Goal: Task Accomplishment & Management: Manage account settings

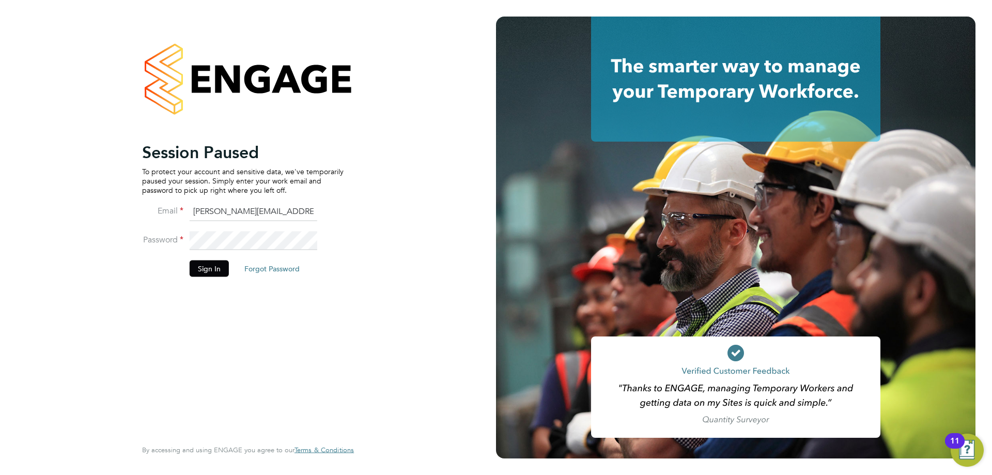
click at [445, 142] on div "Session Paused To protect your account and sensitive data, we've temporarily pa…" at bounding box center [248, 237] width 496 height 475
click at [208, 272] on button "Sign In" at bounding box center [209, 268] width 39 height 17
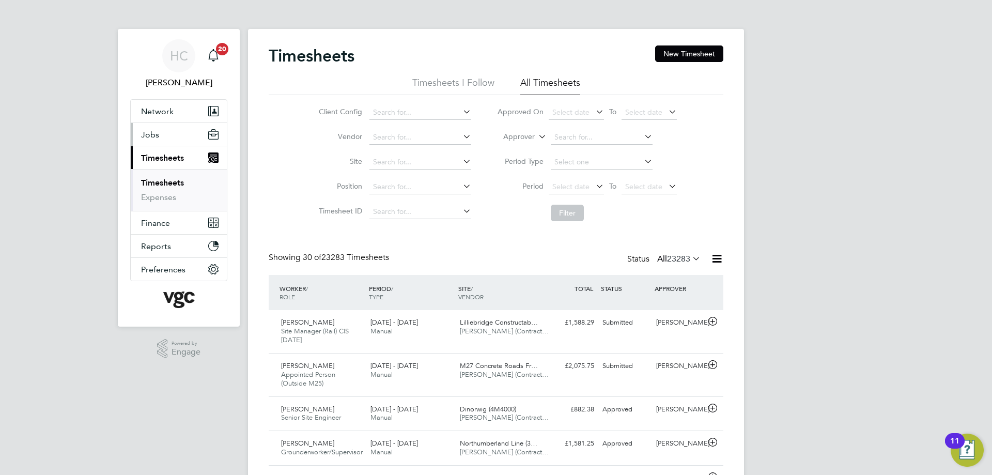
click at [145, 135] on span "Jobs" at bounding box center [150, 135] width 18 height 10
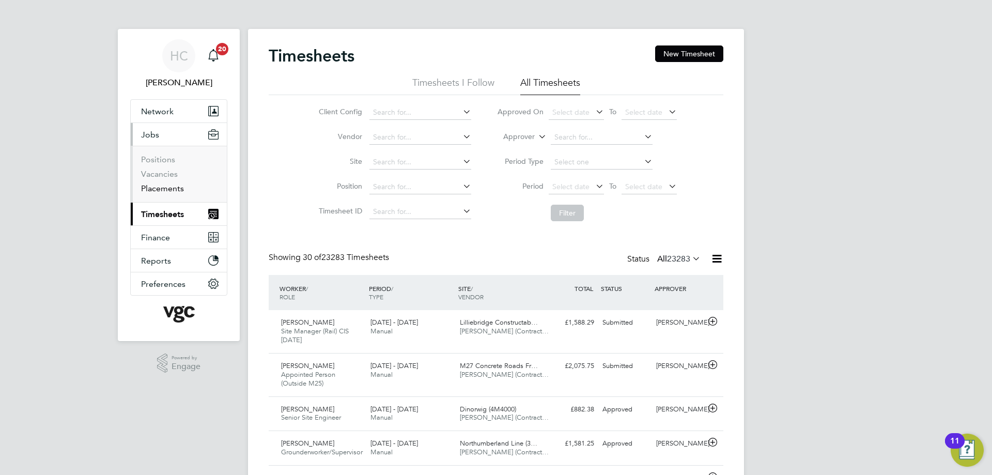
click at [159, 190] on link "Placements" at bounding box center [162, 188] width 43 height 10
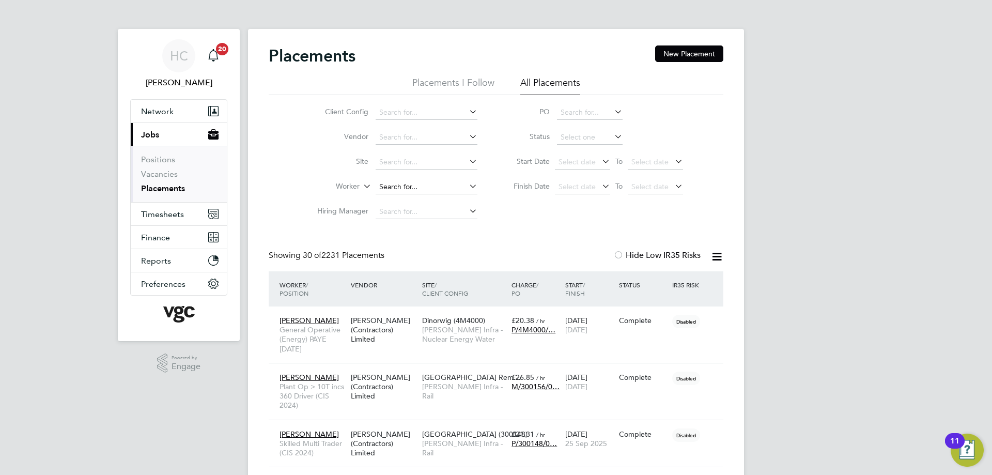
click at [378, 185] on input at bounding box center [427, 187] width 102 height 14
click at [431, 197] on li "Michael Mc gahern" at bounding box center [427, 201] width 104 height 14
type input "Michael Mcgahern"
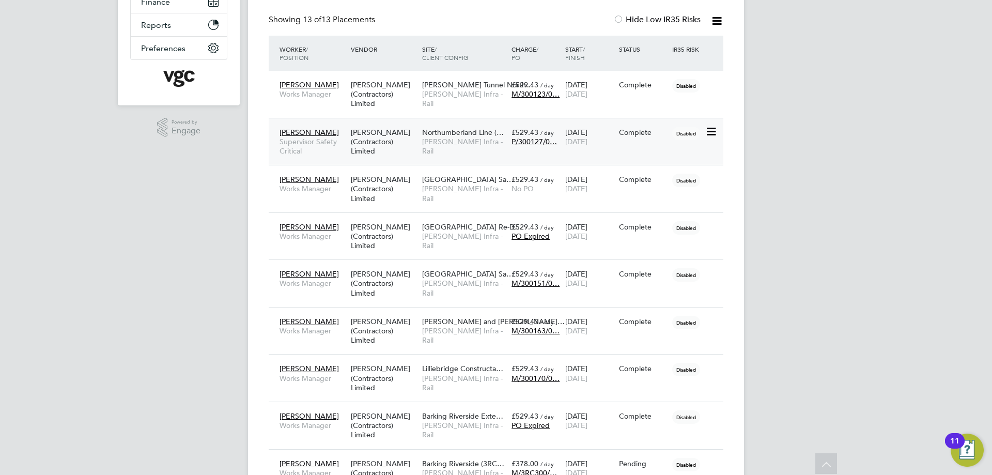
click at [710, 128] on icon at bounding box center [710, 132] width 10 height 12
click at [506, 136] on div "Northumberland Line (… Morgan Sindall Infra - Rail" at bounding box center [463, 141] width 89 height 39
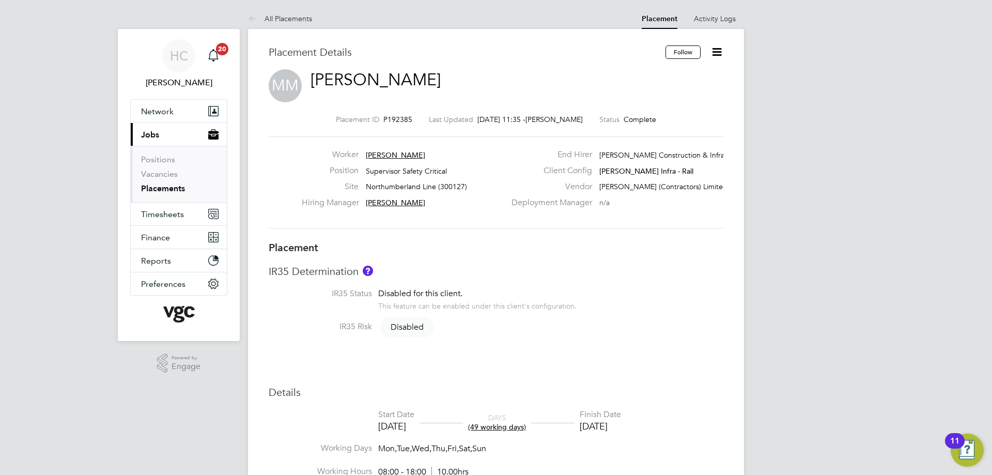
click at [717, 50] on icon at bounding box center [716, 51] width 13 height 13
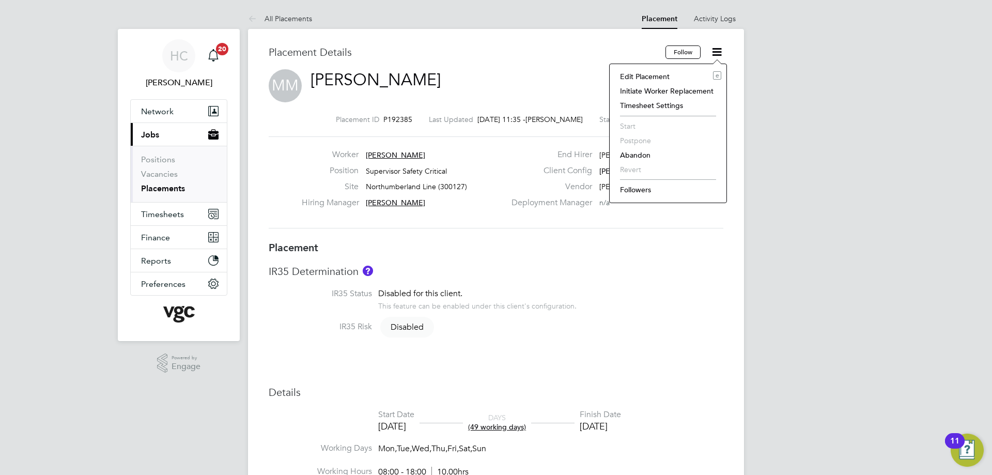
click at [664, 71] on li "Edit Placement e" at bounding box center [668, 76] width 106 height 14
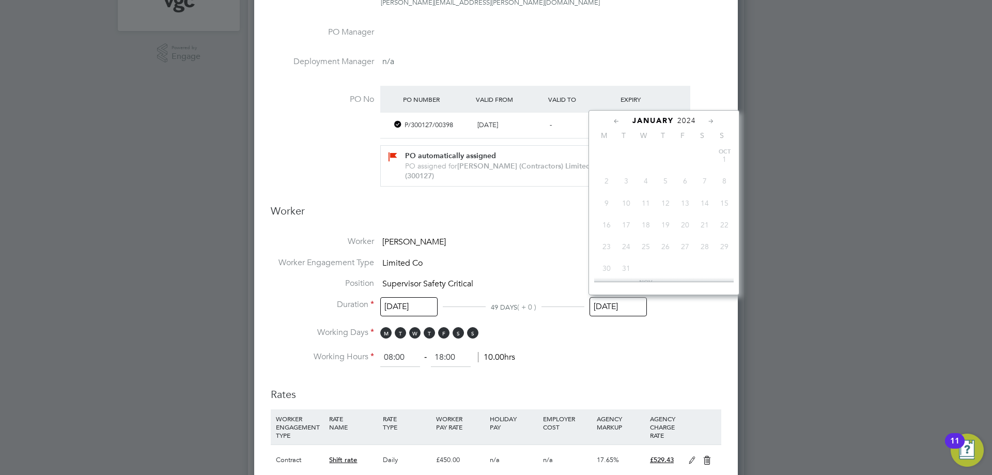
click at [602, 306] on input "[DATE]" at bounding box center [617, 306] width 57 height 19
click at [711, 119] on icon at bounding box center [711, 121] width 10 height 11
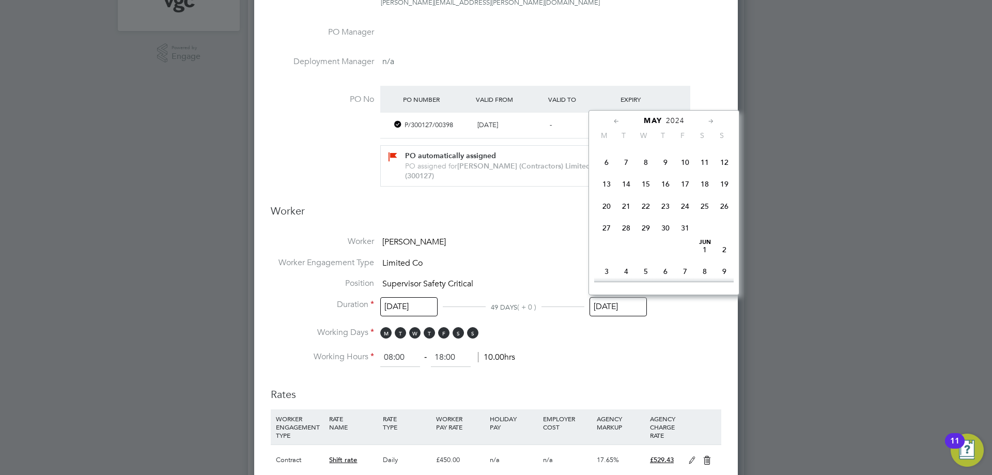
click at [711, 119] on icon at bounding box center [711, 121] width 10 height 11
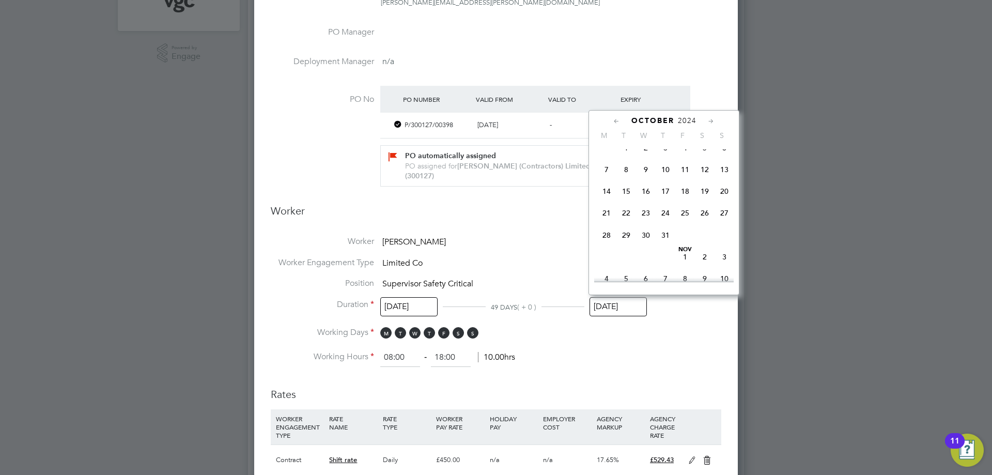
click at [711, 119] on icon at bounding box center [711, 121] width 10 height 11
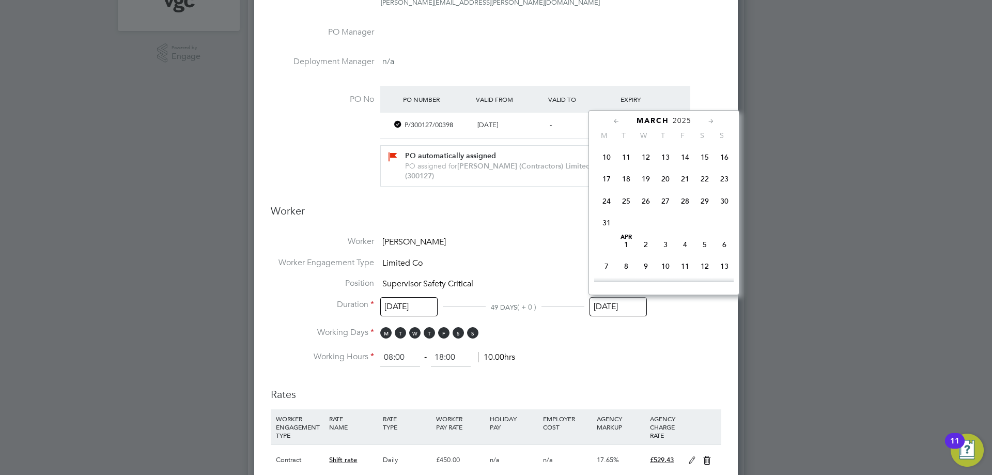
click at [711, 119] on icon at bounding box center [711, 121] width 10 height 11
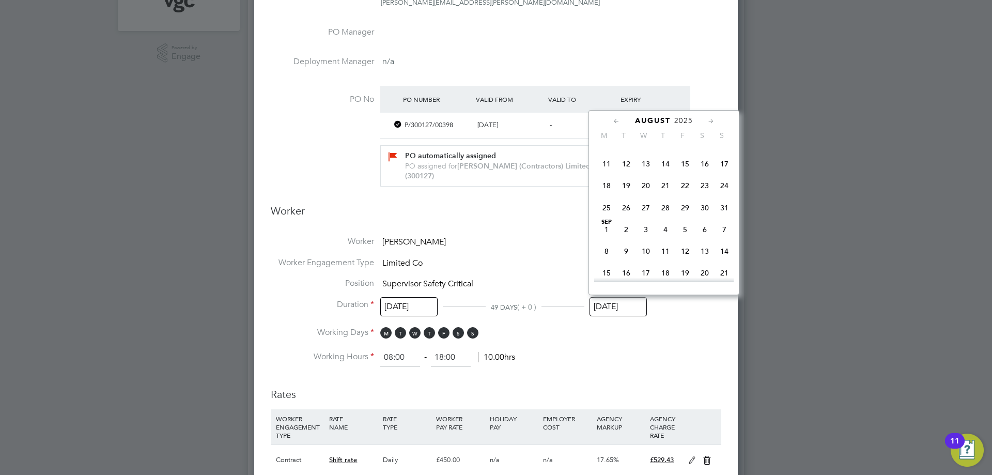
click at [711, 119] on icon at bounding box center [711, 121] width 10 height 11
click at [683, 212] on span "31" at bounding box center [685, 203] width 20 height 20
type input "[DATE]"
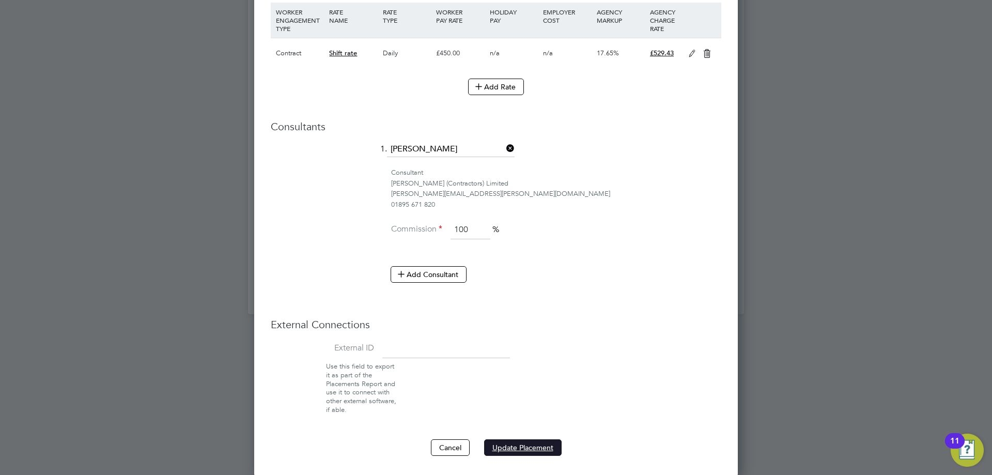
click at [504, 448] on button "Update Placement" at bounding box center [522, 447] width 77 height 17
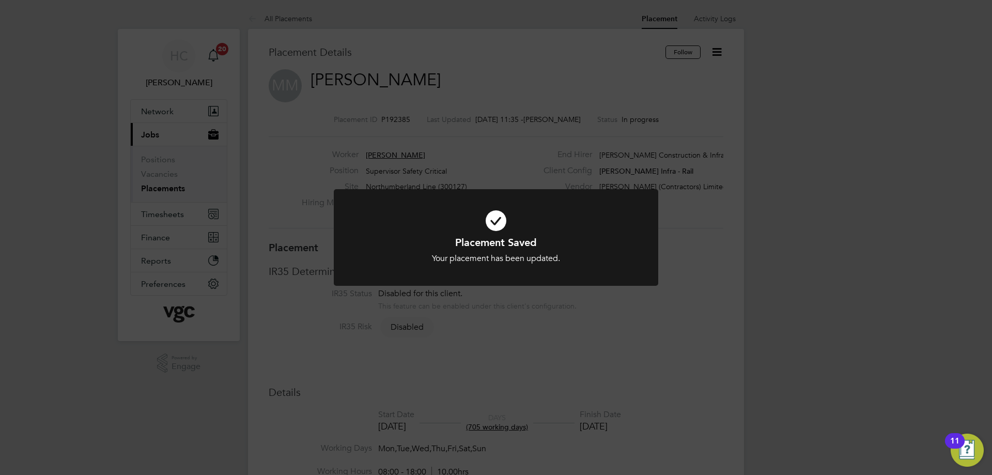
click at [500, 220] on icon at bounding box center [496, 220] width 269 height 40
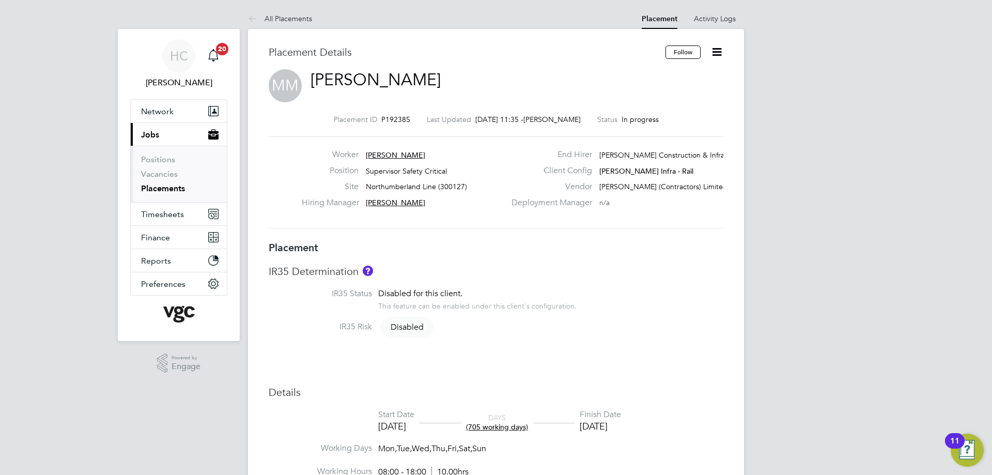
click at [163, 190] on link "Placements" at bounding box center [163, 188] width 44 height 10
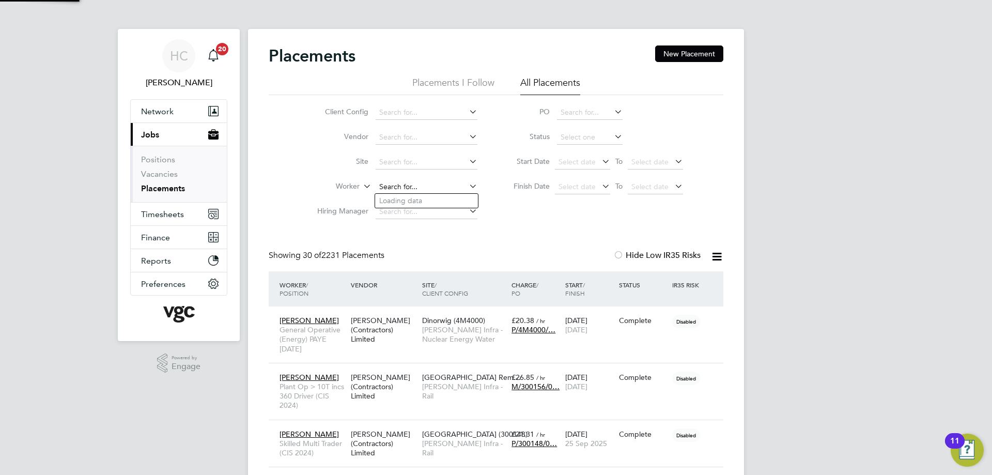
click at [386, 186] on input at bounding box center [427, 187] width 102 height 14
click at [430, 194] on li "[PERSON_NAME] [PERSON_NAME]" at bounding box center [447, 201] width 145 height 14
type input "[PERSON_NAME]"
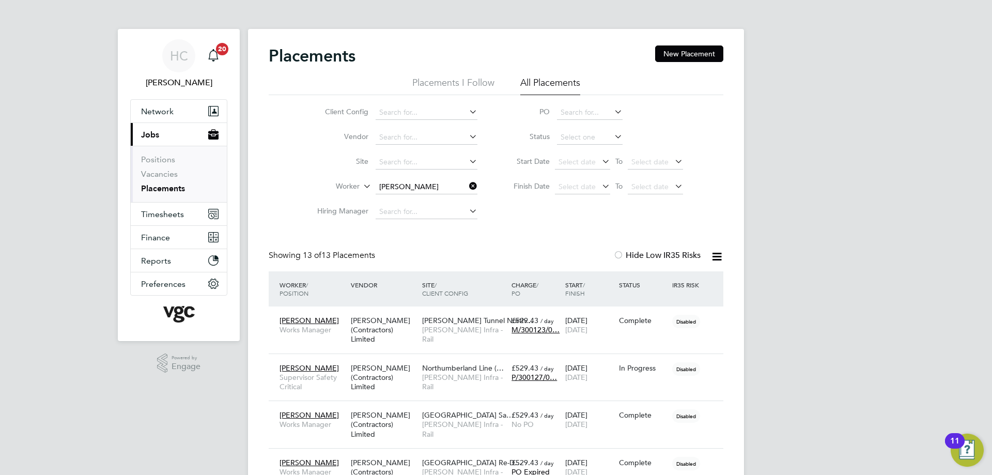
click at [389, 21] on app-barbie "Placements New Placement Placements I Follow All Placements Client Config Vendo…" at bounding box center [496, 476] width 496 height 952
click at [579, 20] on app-barbie "Placements New Placement Placements I Follow All Placements Client Config Vendo…" at bounding box center [496, 476] width 496 height 952
click at [330, 380] on span "Supervisor Safety Critical" at bounding box center [312, 381] width 66 height 19
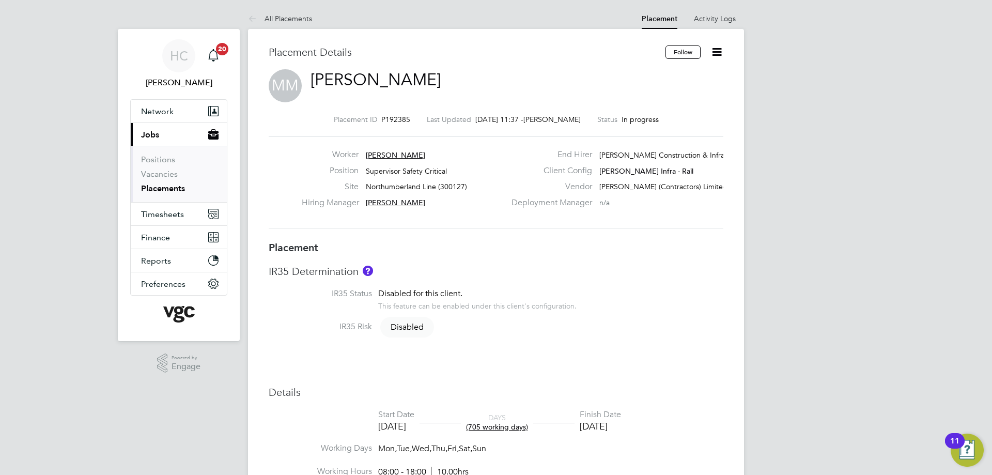
click at [717, 50] on icon at bounding box center [716, 51] width 13 height 13
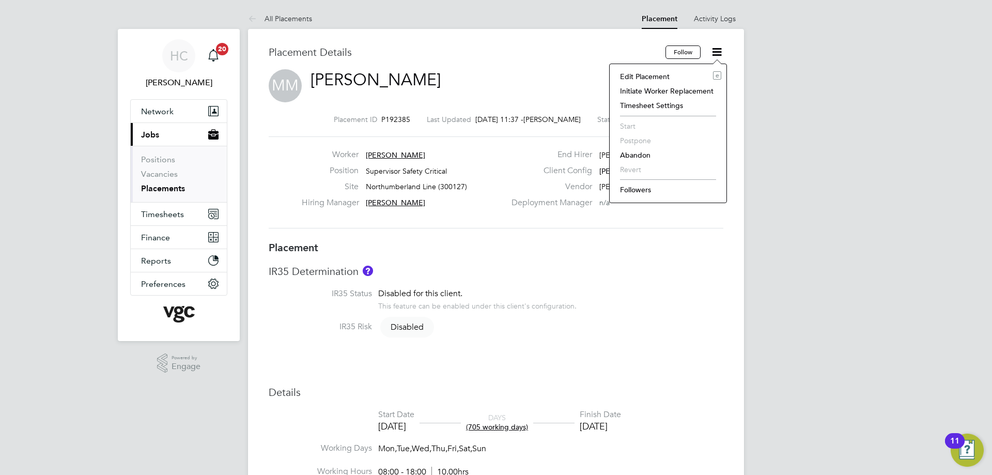
click at [661, 71] on li "Edit Placement e" at bounding box center [668, 76] width 106 height 14
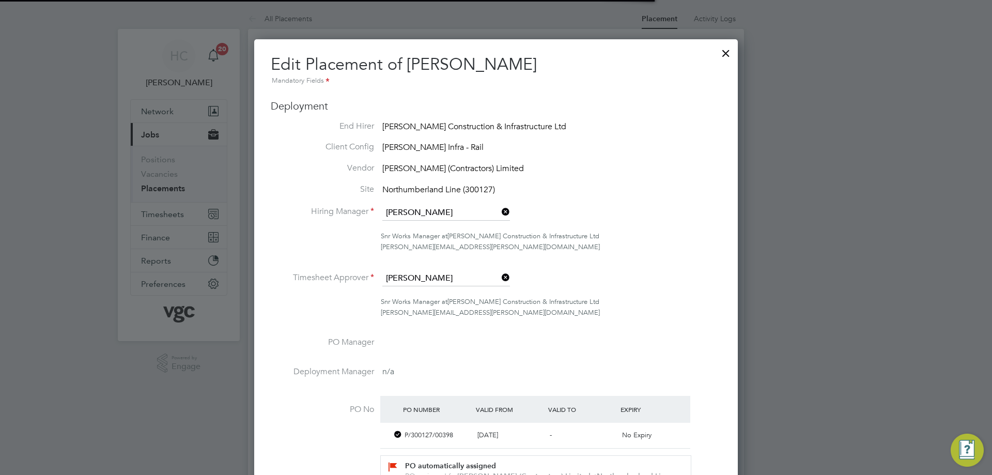
scroll to position [5, 5]
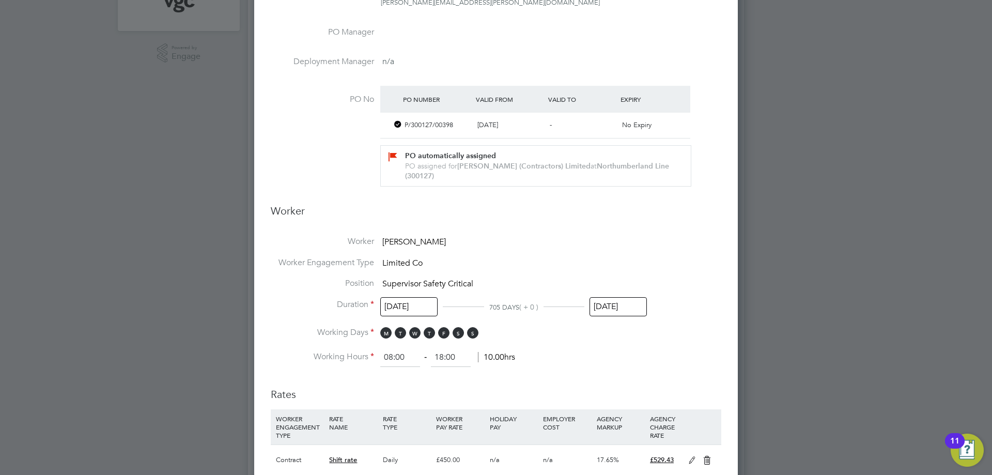
click at [465, 283] on span "Supervisor Safety Critical" at bounding box center [427, 283] width 91 height 10
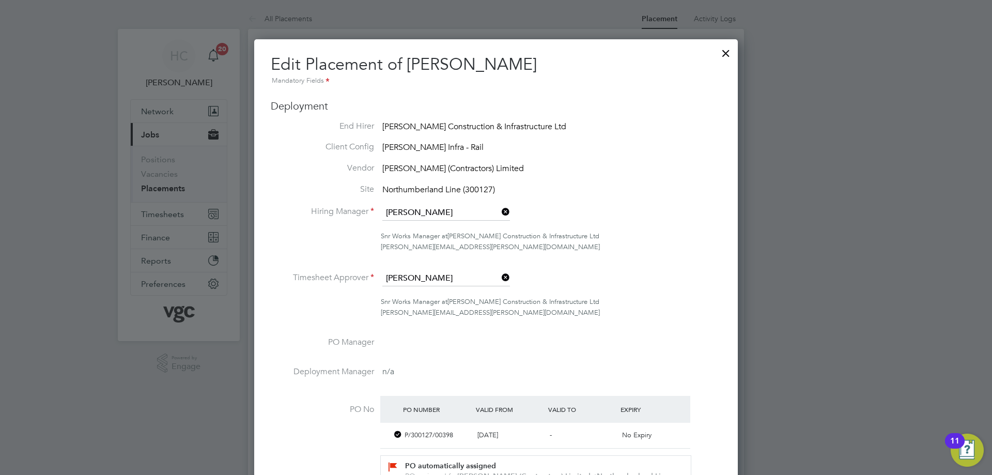
click at [724, 53] on div at bounding box center [726, 50] width 19 height 19
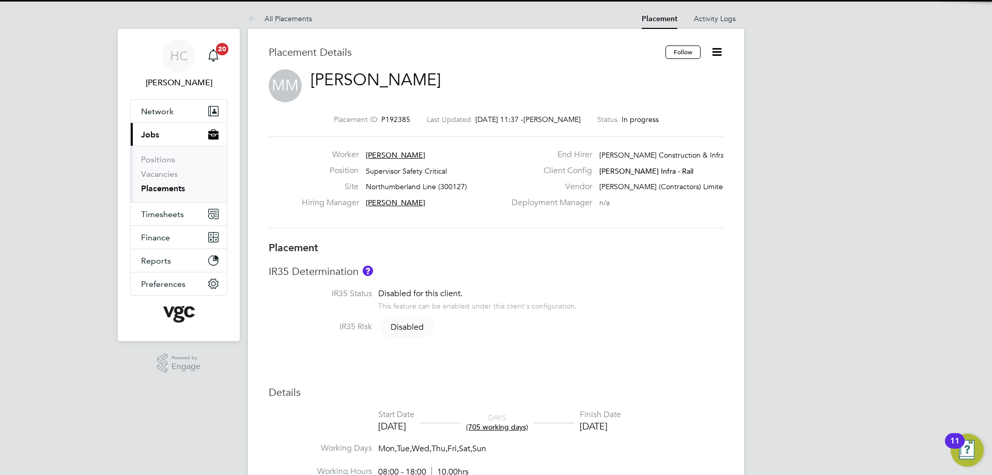
click at [714, 52] on icon at bounding box center [716, 51] width 13 height 13
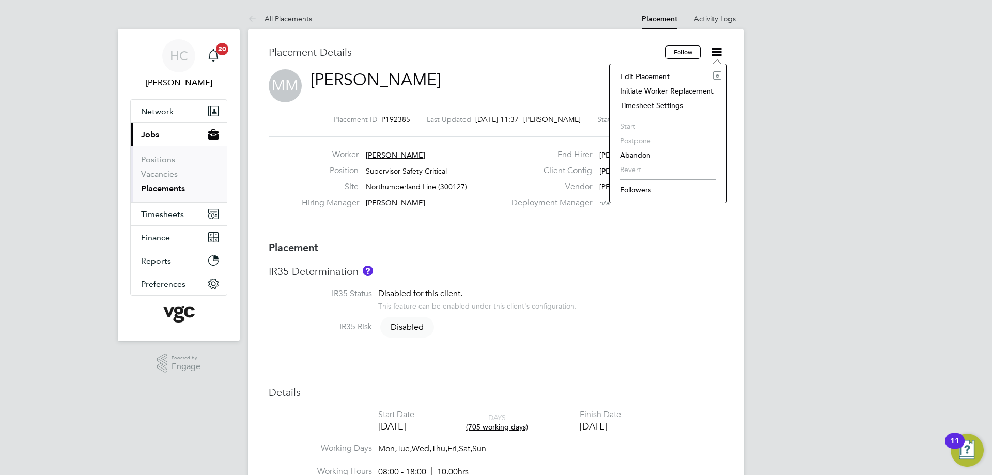
click at [658, 69] on li "Edit Placement e" at bounding box center [668, 76] width 106 height 14
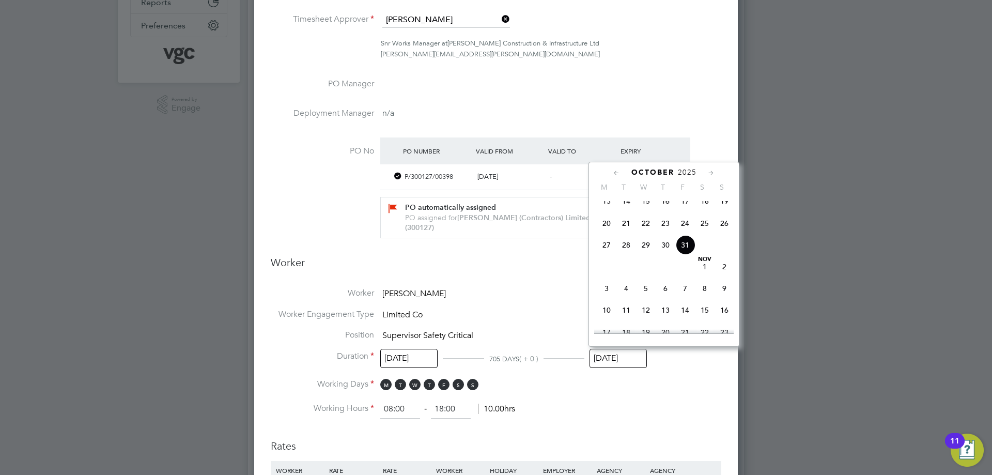
click at [617, 362] on input "31 Oct 2025" at bounding box center [617, 358] width 57 height 19
click at [620, 174] on icon at bounding box center [617, 172] width 10 height 11
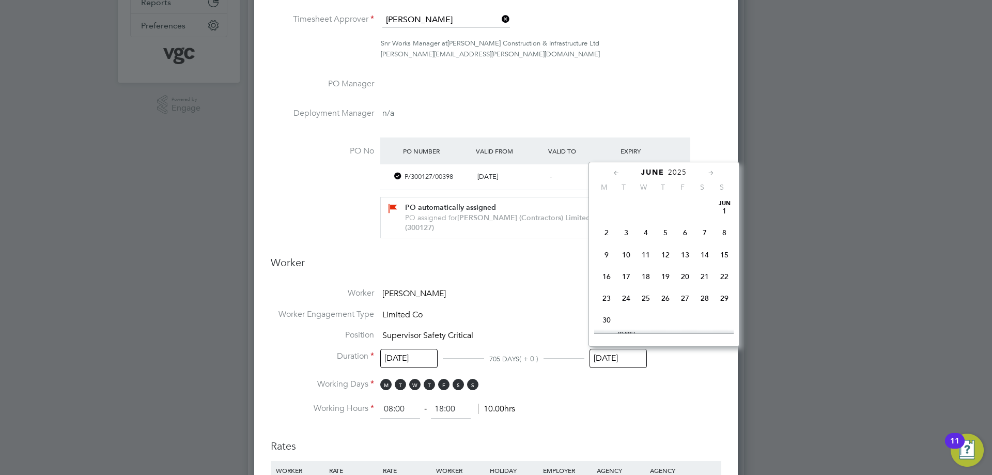
click at [620, 174] on icon at bounding box center [617, 172] width 10 height 11
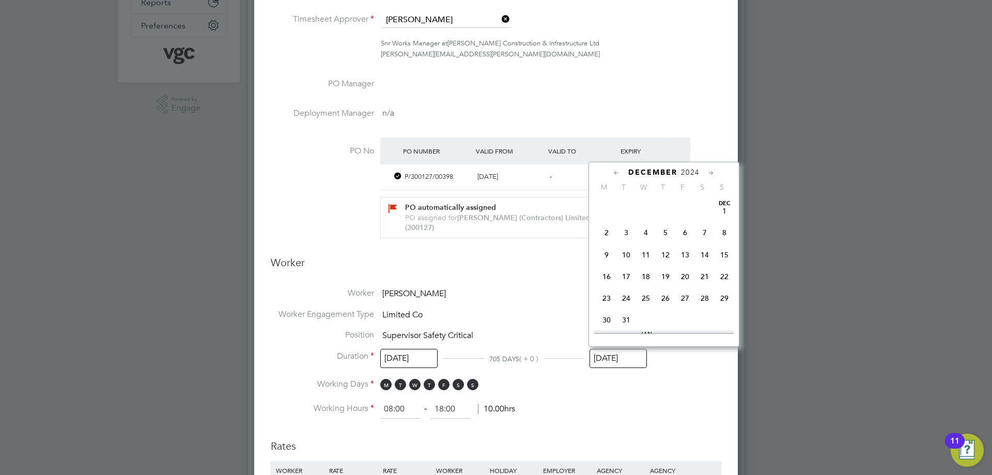
click at [713, 172] on icon at bounding box center [711, 172] width 10 height 11
click at [617, 172] on icon at bounding box center [617, 172] width 10 height 11
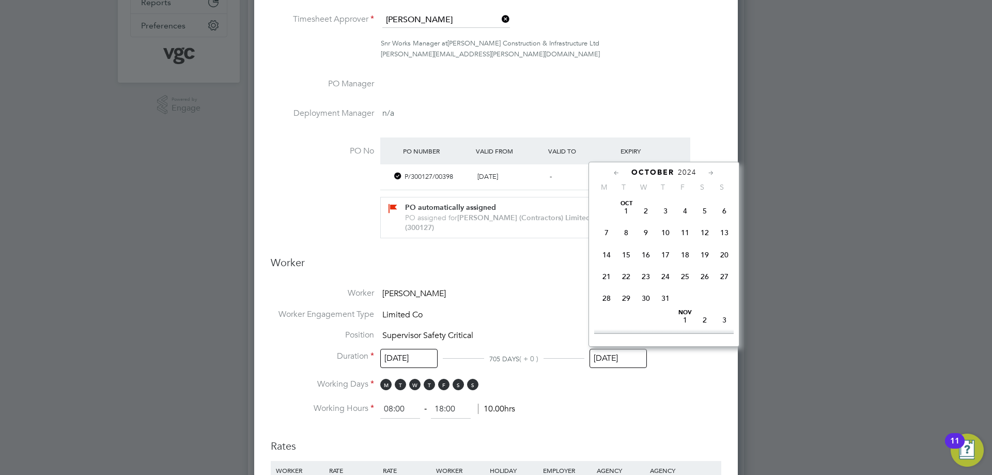
click at [617, 172] on icon at bounding box center [617, 172] width 10 height 11
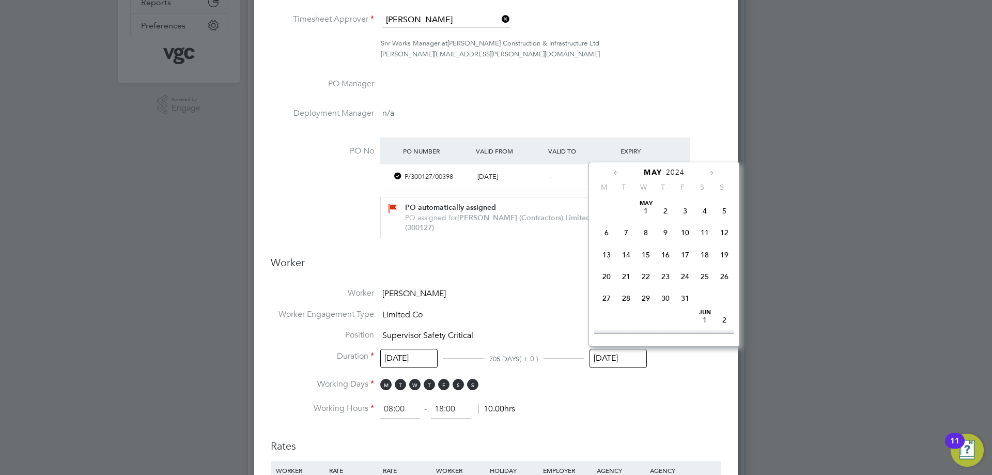
click at [617, 172] on icon at bounding box center [617, 172] width 10 height 11
drag, startPoint x: 648, startPoint y: 300, endPoint x: 693, endPoint y: 266, distance: 56.3
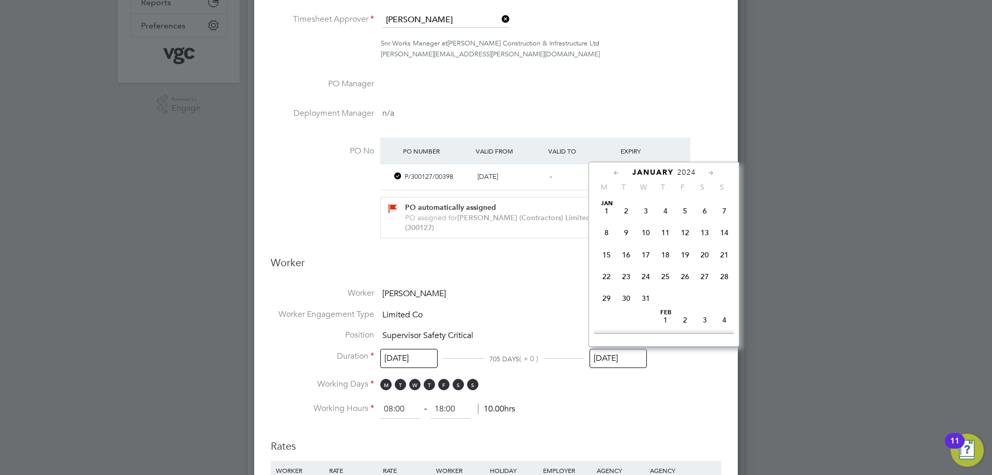
click at [648, 300] on span "31" at bounding box center [646, 298] width 20 height 20
type input "31 Jan 2024"
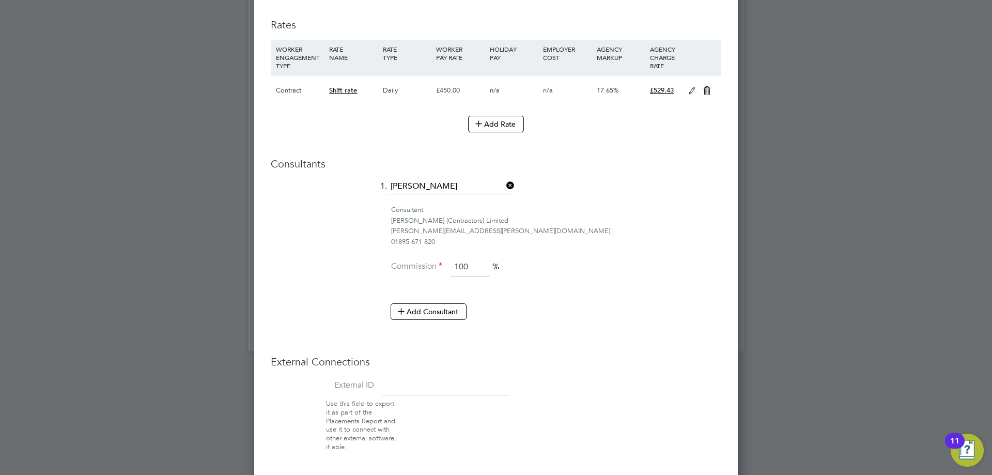
scroll to position [717, 0]
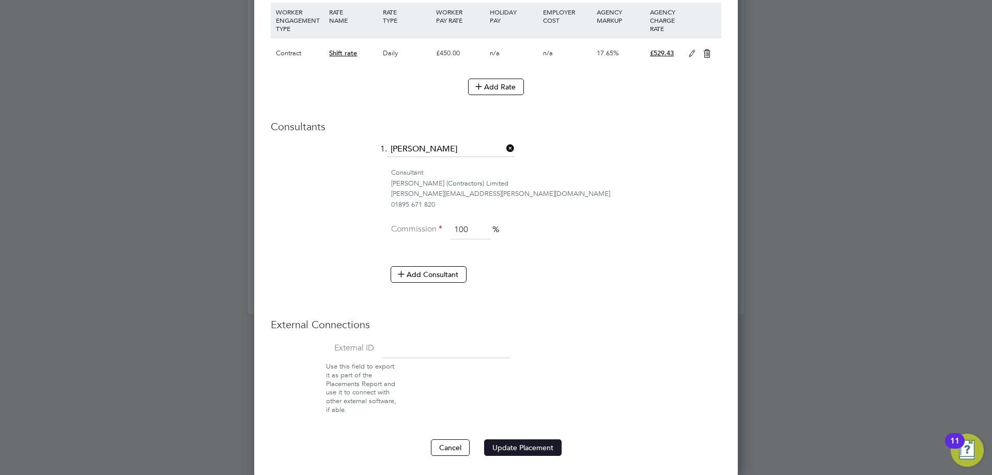
click at [516, 445] on button "Update Placement" at bounding box center [522, 447] width 77 height 17
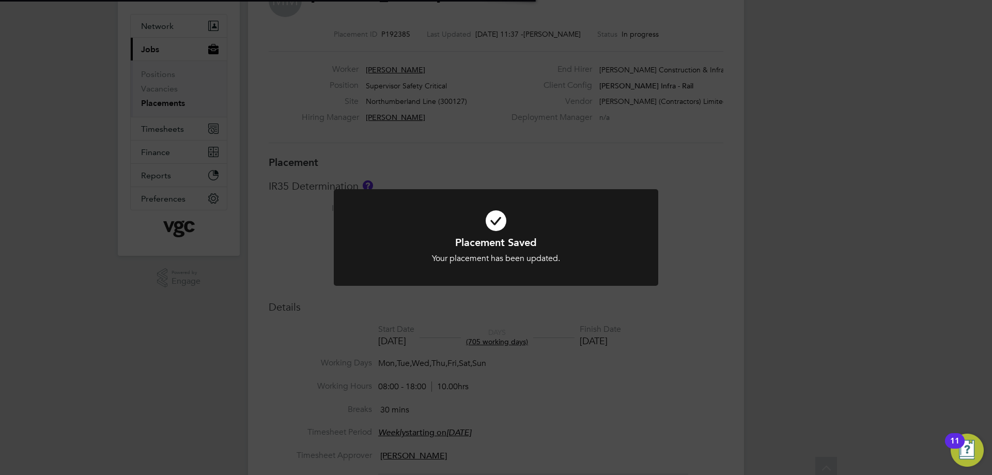
scroll to position [0, 0]
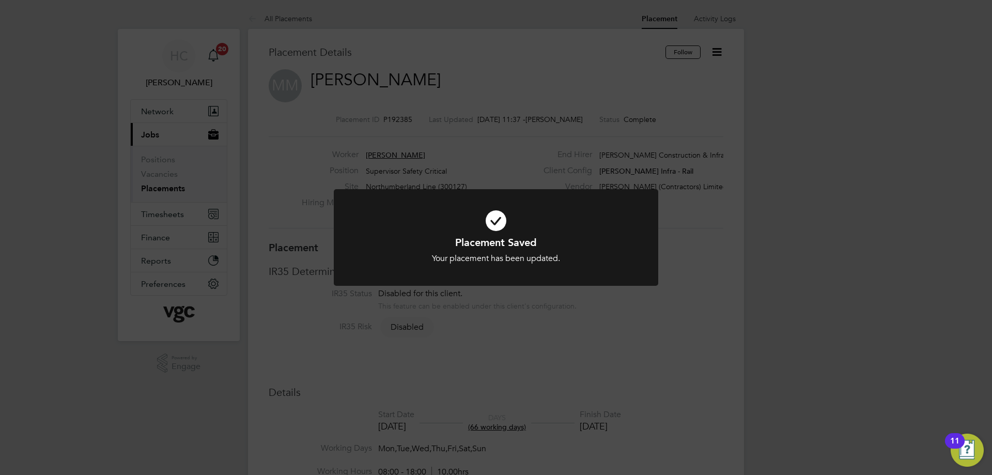
click at [494, 223] on icon at bounding box center [496, 220] width 269 height 40
